Goal: Task Accomplishment & Management: Use online tool/utility

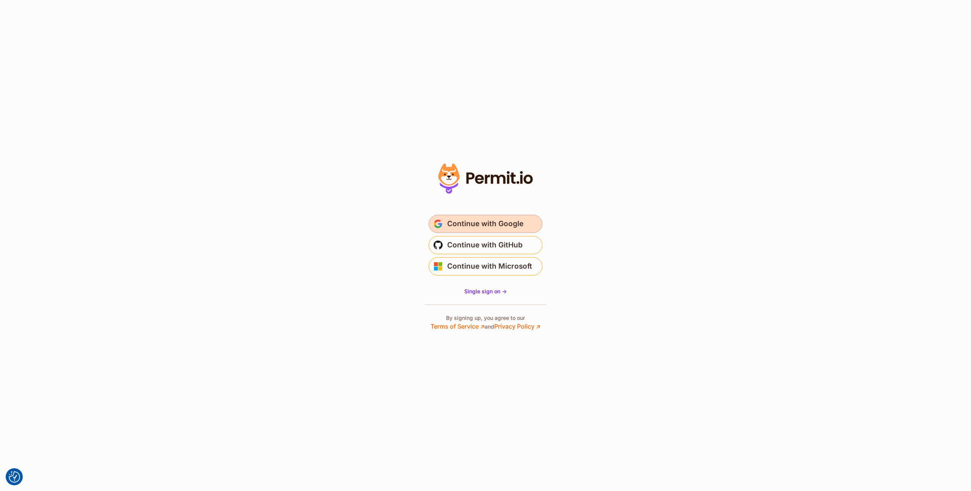
click at [497, 224] on span "Continue with Google" at bounding box center [485, 224] width 76 height 12
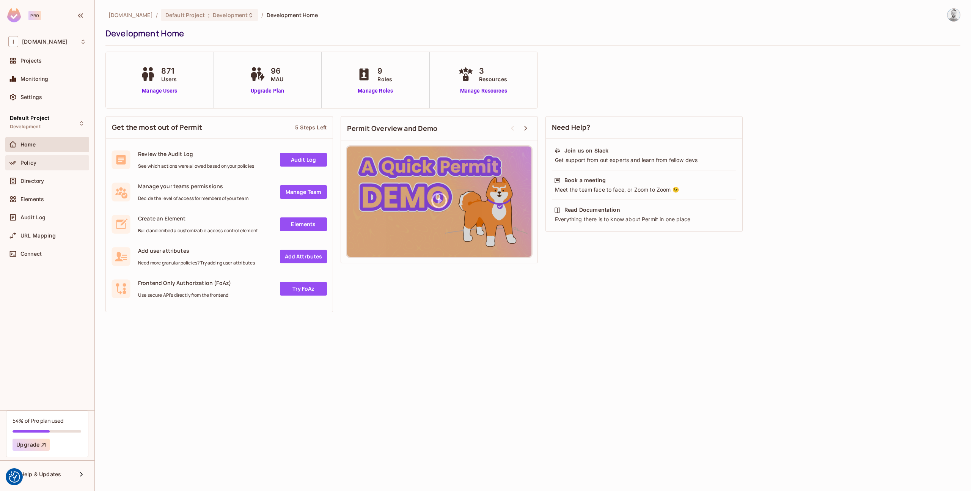
click at [33, 159] on div "Policy" at bounding box center [47, 162] width 78 height 9
